Goal: Navigation & Orientation: Find specific page/section

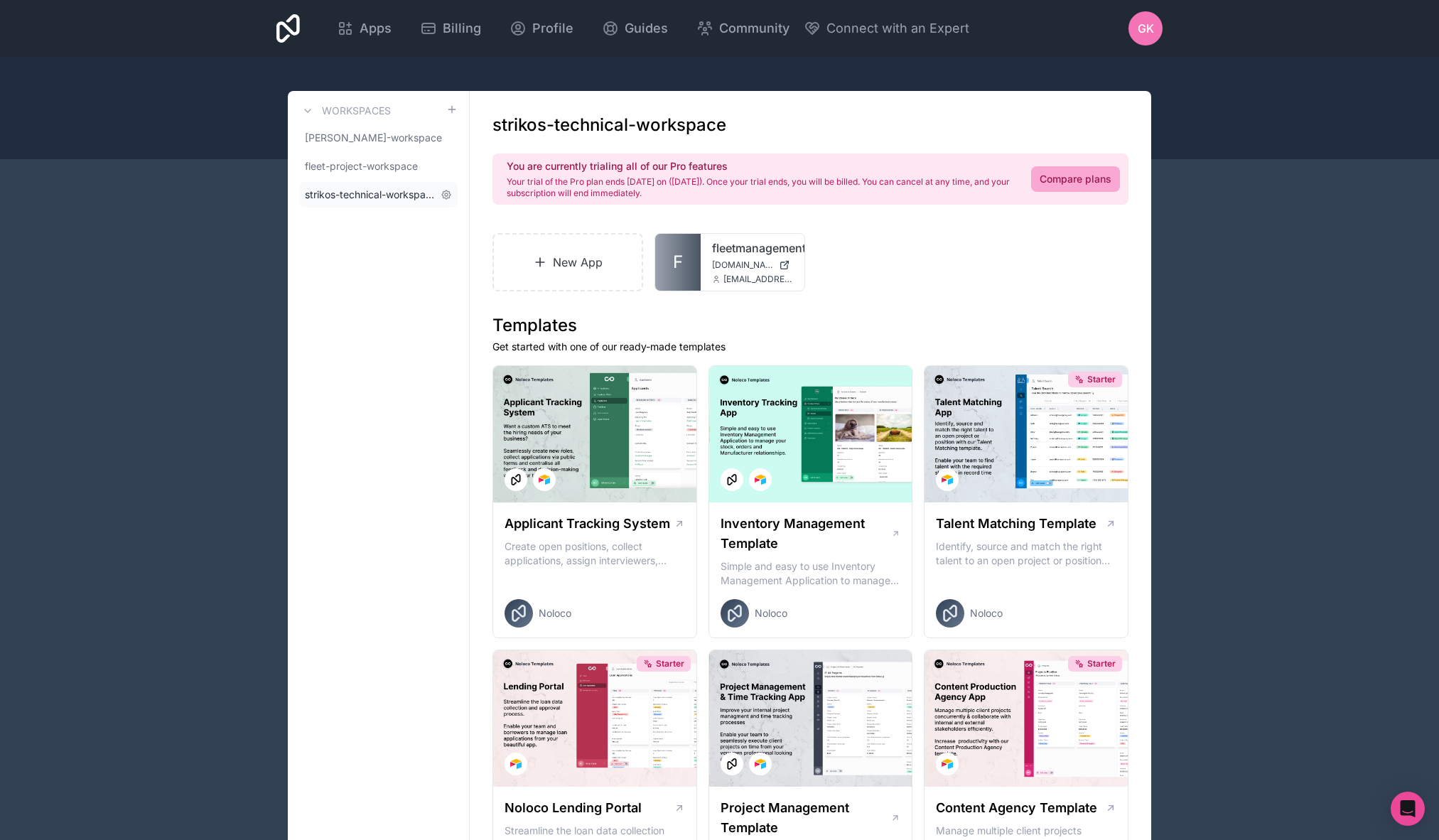
click at [352, 199] on span "strikos-technical-workspace" at bounding box center [370, 194] width 130 height 14
click at [369, 172] on span "fleet-project-workspace" at bounding box center [361, 166] width 113 height 14
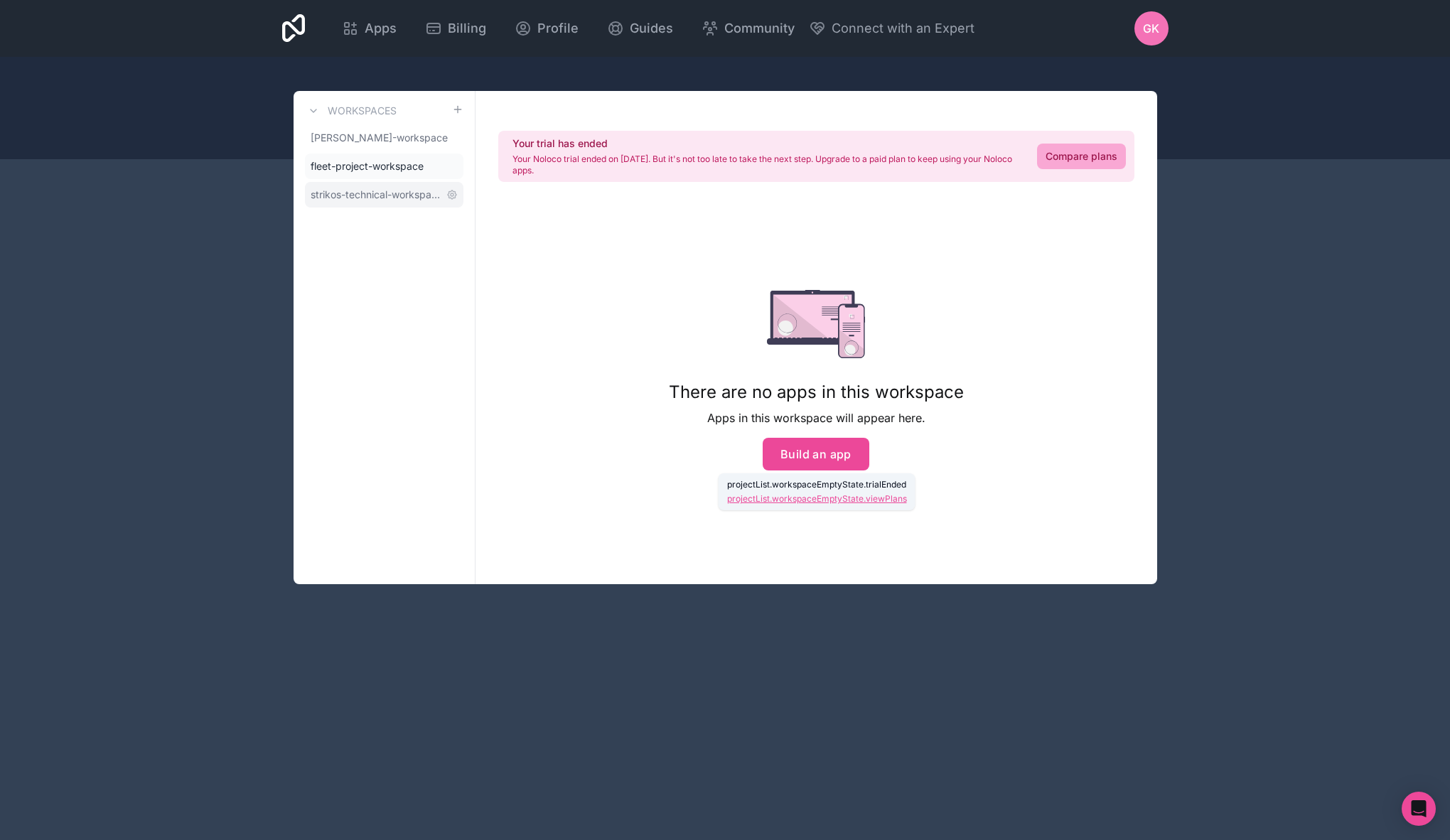
click at [367, 199] on span "strikos-technical-workspace" at bounding box center [375, 194] width 130 height 14
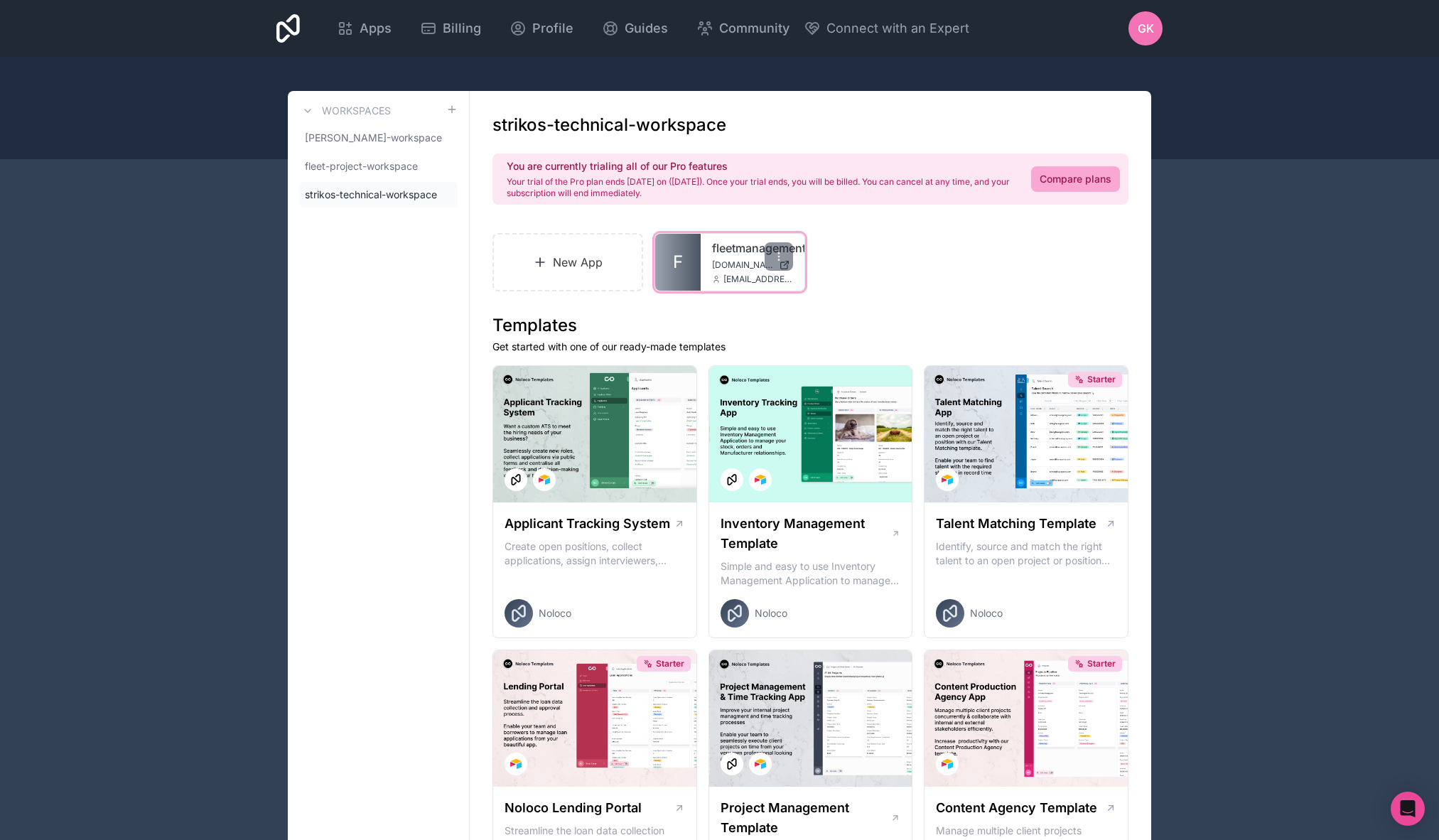
click at [748, 250] on link "fleetmanagementapp" at bounding box center [753, 248] width 81 height 17
